Goal: Task Accomplishment & Management: Manage account settings

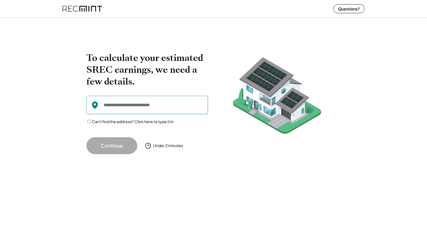
click at [140, 107] on input "input" at bounding box center [146, 105] width 121 height 18
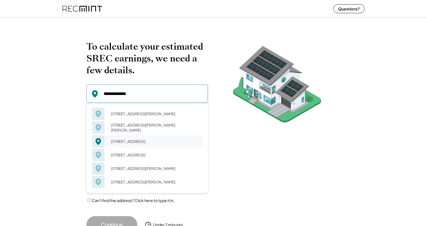
drag, startPoint x: 128, startPoint y: 144, endPoint x: 122, endPoint y: 114, distance: 30.8
click at [122, 114] on div "[STREET_ADDRESS][PERSON_NAME]" at bounding box center [154, 114] width 95 height 8
type input "**********"
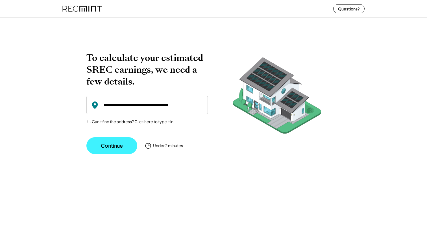
click at [111, 148] on button "Continue" at bounding box center [111, 145] width 51 height 17
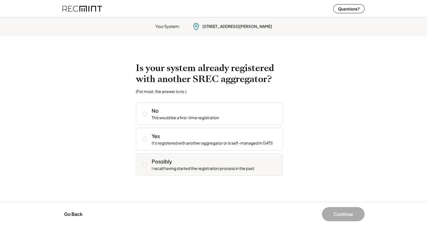
click at [183, 166] on div "I recall having started the registration process in the past" at bounding box center [203, 169] width 102 height 6
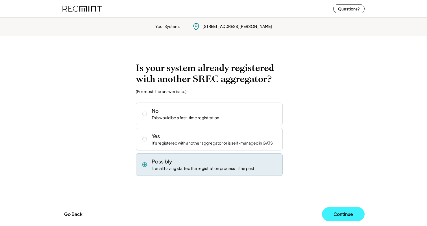
click at [341, 212] on button "Continue" at bounding box center [343, 215] width 43 height 14
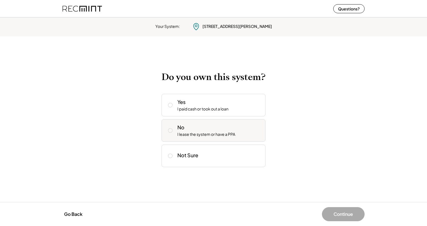
click at [222, 135] on div "I lease the system or have a PPA" at bounding box center [206, 135] width 58 height 6
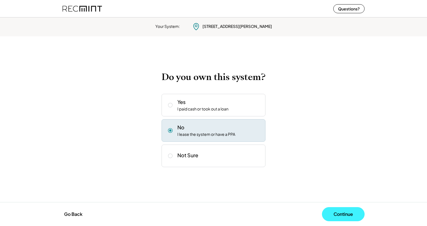
click at [342, 213] on button "Continue" at bounding box center [343, 215] width 43 height 14
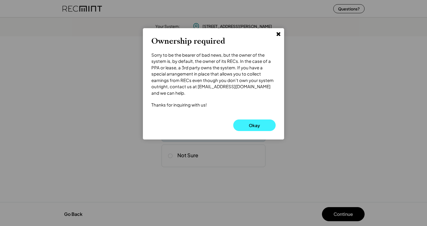
click at [251, 120] on button "Okay" at bounding box center [254, 126] width 42 height 12
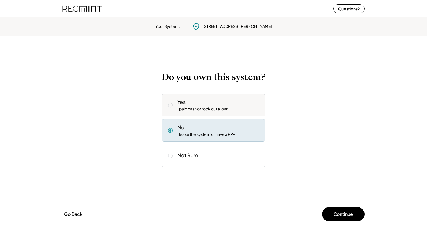
click at [207, 101] on div "Yes I paid cash or took out a loan" at bounding box center [219, 106] width 84 height 14
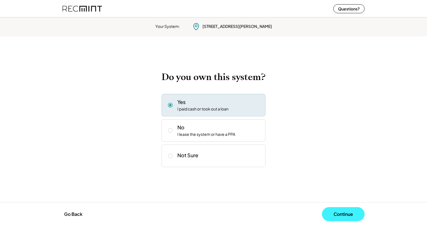
click at [342, 212] on button "Continue" at bounding box center [343, 215] width 43 height 14
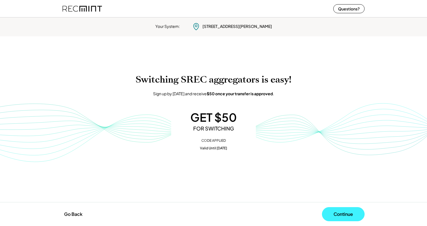
click at [351, 215] on button "Continue" at bounding box center [343, 215] width 43 height 14
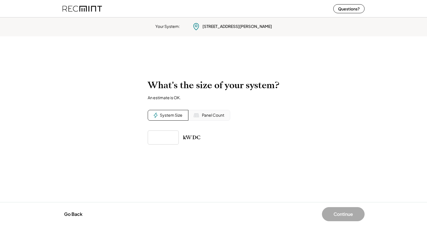
click at [156, 140] on input "input" at bounding box center [163, 138] width 31 height 14
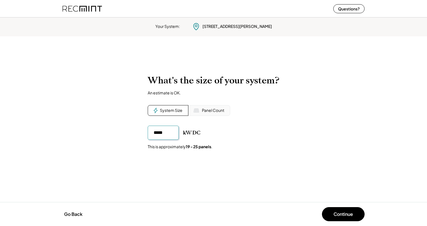
drag, startPoint x: 166, startPoint y: 135, endPoint x: 124, endPoint y: 130, distance: 42.1
click at [126, 130] on div "To calculate your estimated SREC earnings, we need a few details. 1212 Radcliff…" at bounding box center [213, 119] width 427 height 100
type input "*****"
click at [242, 148] on div "kW DC This is approximately 21 - 28 panels ." at bounding box center [214, 138] width 132 height 24
click at [207, 108] on div "Panel Count" at bounding box center [213, 111] width 22 height 6
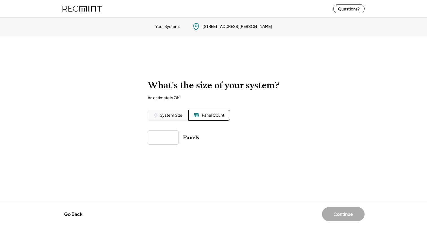
click at [163, 134] on input "input" at bounding box center [163, 138] width 31 height 14
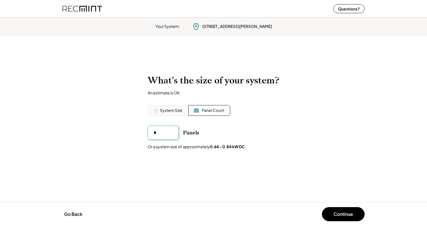
type input "**"
click at [242, 165] on div "To calculate your estimated SREC earnings, we need a few details. 1212 Radcliff…" at bounding box center [213, 119] width 427 height 100
click at [174, 110] on div "System Size" at bounding box center [171, 111] width 23 height 6
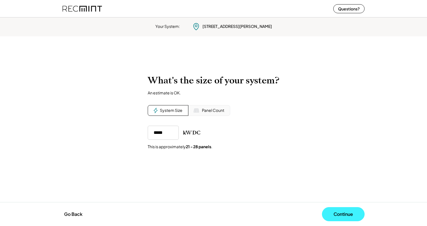
click at [348, 214] on button "Continue" at bounding box center [343, 215] width 43 height 14
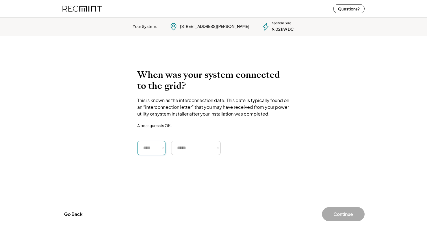
select select "****"
select select "**********"
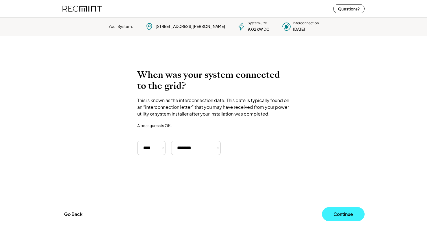
click at [344, 216] on button "Continue" at bounding box center [343, 215] width 43 height 14
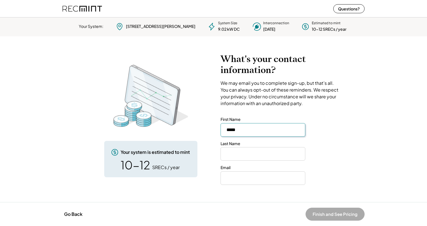
type input "*****"
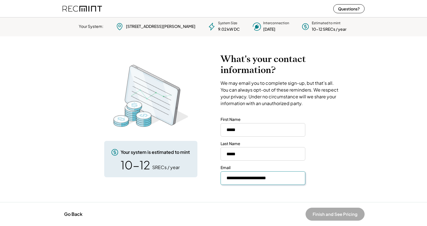
type input "**********"
click at [362, 144] on div "To calculate your estimated SREC earnings, we need a few details. 1212 Radcliff…" at bounding box center [213, 119] width 427 height 143
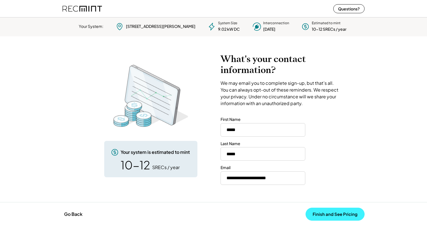
click at [330, 214] on button "Finish and See Pricing" at bounding box center [334, 214] width 59 height 13
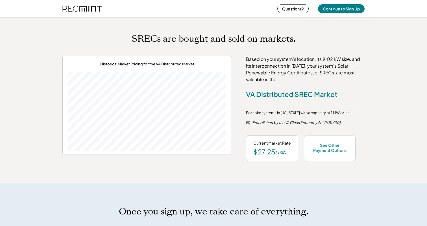
scroll to position [204, 0]
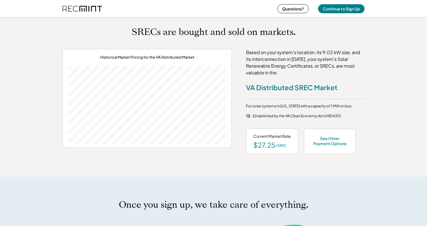
click at [268, 138] on div "Current Market Rate" at bounding box center [272, 137] width 38 height 6
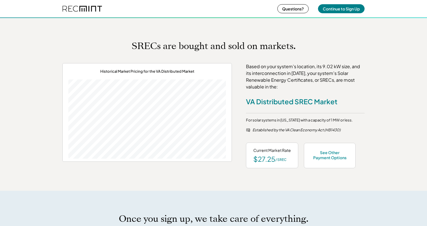
scroll to position [188, 0]
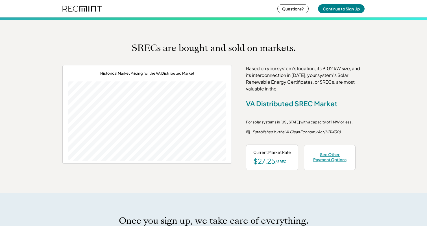
click at [329, 159] on div "See Other Payment Options" at bounding box center [329, 157] width 37 height 10
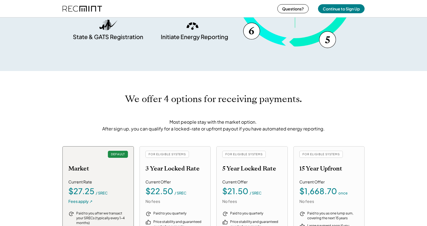
scroll to position [572, 0]
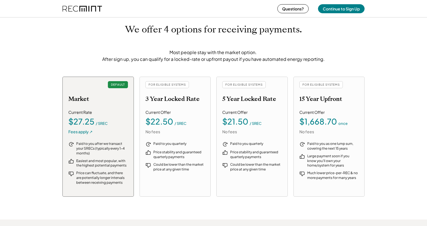
click at [182, 69] on div "We offer 4 options for receiving payments. Most people stay with the market opt…" at bounding box center [213, 110] width 427 height 219
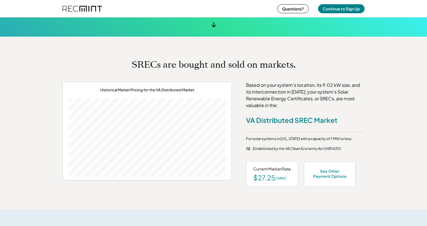
scroll to position [175, 0]
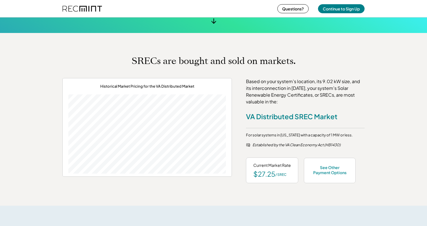
click at [278, 175] on div "/ SREC" at bounding box center [280, 175] width 11 height 5
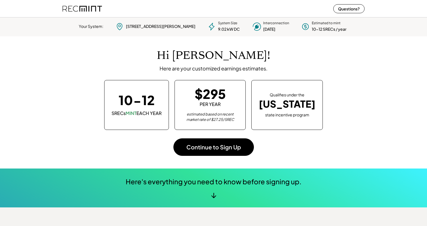
scroll to position [0, 0]
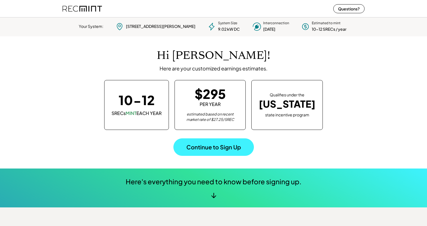
click at [220, 149] on button "Continue to Sign Up" at bounding box center [213, 148] width 80 height 18
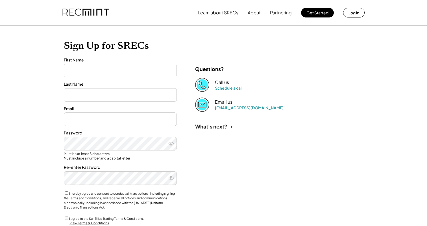
type input "*****"
type input "**********"
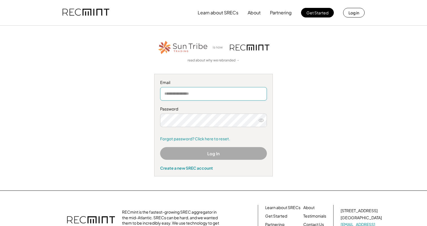
type input "**********"
click at [315, 151] on div "**********" at bounding box center [214, 108] width 348 height 137
click at [213, 152] on button "Log In" at bounding box center [213, 153] width 107 height 13
click at [213, 156] on button "Log In" at bounding box center [213, 153] width 107 height 13
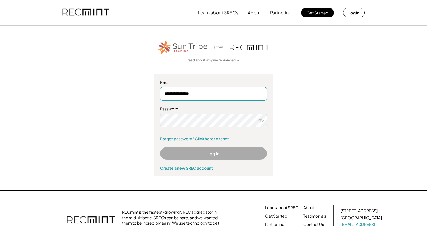
click at [213, 156] on button "Log In" at bounding box center [213, 153] width 107 height 13
click at [203, 112] on div "Password Forgot password? Click here to reset." at bounding box center [213, 123] width 107 height 35
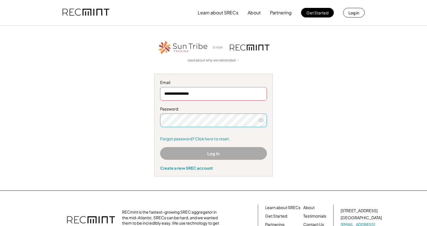
click at [217, 153] on button "Log In" at bounding box center [213, 153] width 107 height 13
click at [294, 93] on div "**********" at bounding box center [214, 108] width 348 height 137
click at [261, 119] on use at bounding box center [261, 120] width 5 height 3
click at [261, 118] on use at bounding box center [261, 120] width 5 height 4
click at [309, 127] on div "**********" at bounding box center [214, 108] width 348 height 137
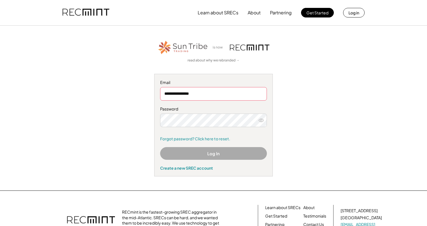
click at [212, 155] on button "Log In" at bounding box center [213, 153] width 107 height 13
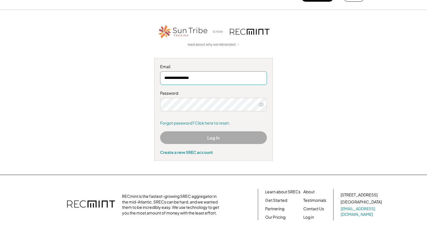
scroll to position [22, 0]
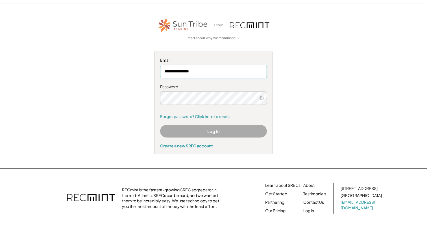
click at [186, 23] on img at bounding box center [183, 26] width 51 height 16
click at [224, 37] on link "read about why we rebranded →" at bounding box center [213, 38] width 52 height 5
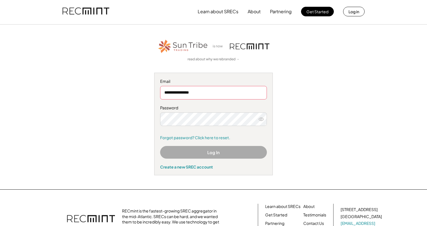
scroll to position [2, 0]
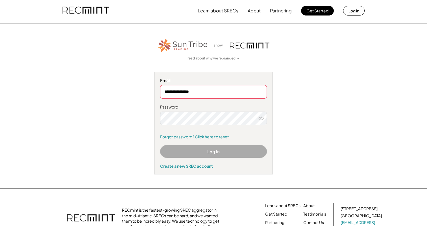
click at [264, 116] on button at bounding box center [261, 118] width 8 height 8
click at [262, 116] on icon at bounding box center [261, 119] width 6 height 6
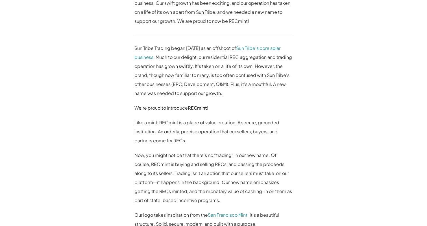
scroll to position [391, 0]
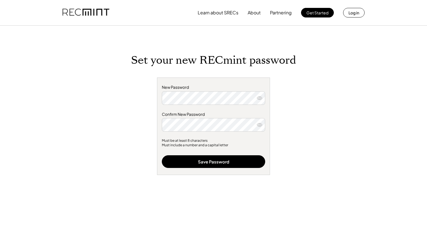
click at [263, 125] on button at bounding box center [259, 125] width 8 height 8
click at [261, 125] on icon at bounding box center [260, 125] width 6 height 6
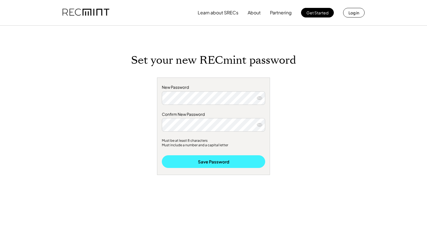
click at [217, 165] on button "Save Password" at bounding box center [213, 162] width 103 height 13
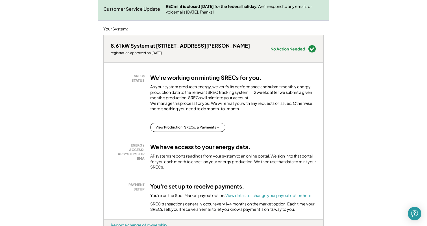
scroll to position [84, 0]
click at [203, 132] on button "View Production, SRECs, & Payments →" at bounding box center [187, 127] width 75 height 9
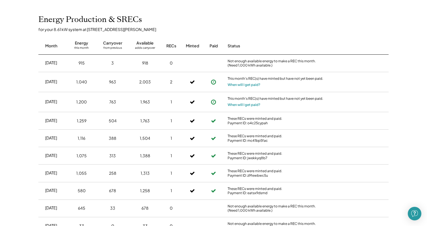
scroll to position [176, 0]
